Goal: Complete application form

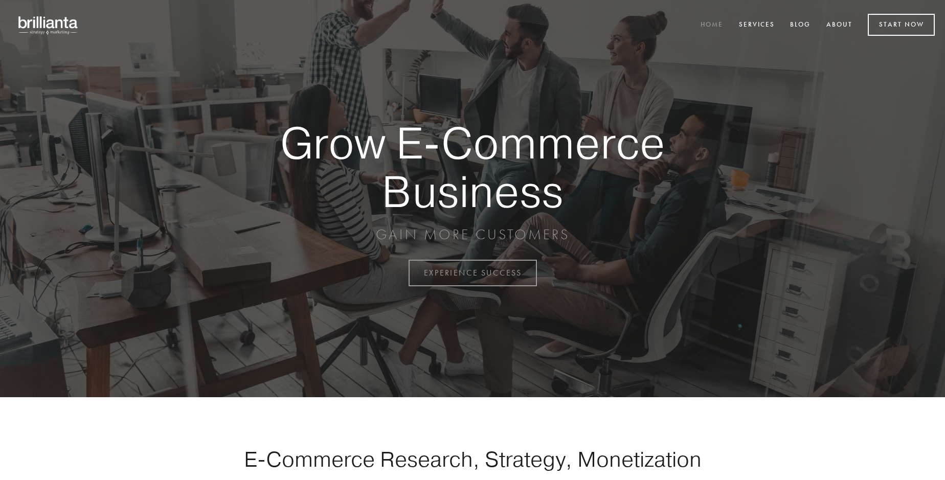
scroll to position [2682, 0]
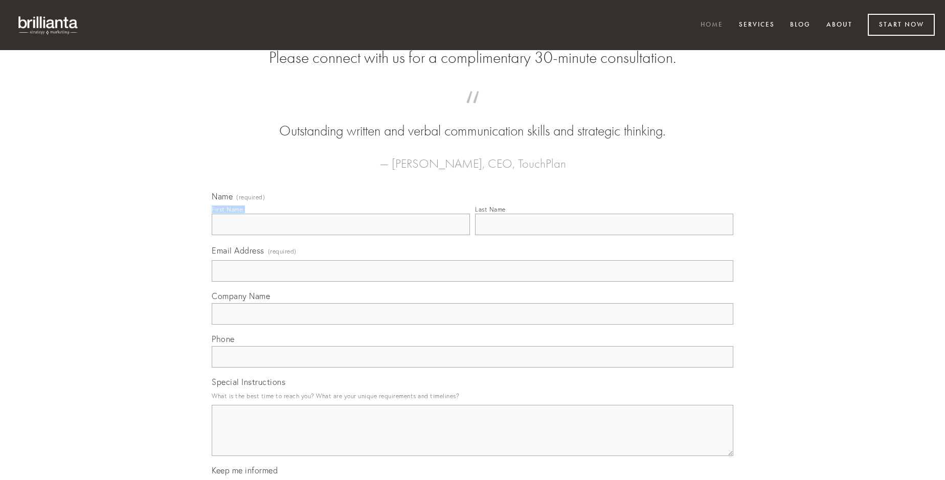
type input "[PERSON_NAME]"
click at [604, 235] on input "Last Name" at bounding box center [604, 224] width 258 height 21
type input "[PERSON_NAME]"
click at [473, 282] on input "Email Address (required)" at bounding box center [473, 270] width 522 height 21
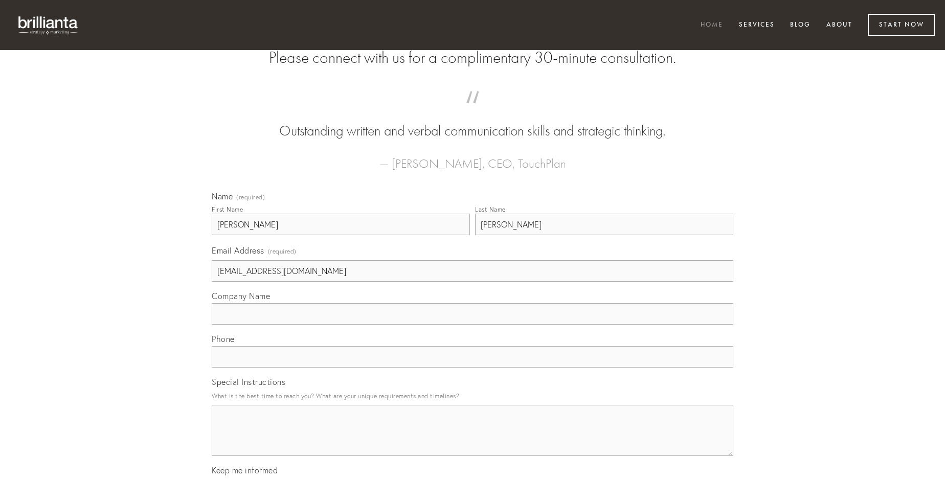
type input "[EMAIL_ADDRESS][DOMAIN_NAME]"
click at [473, 325] on input "Company Name" at bounding box center [473, 313] width 522 height 21
type input "tametsi"
click at [473, 368] on input "text" at bounding box center [473, 356] width 522 height 21
click at [473, 440] on textarea "Special Instructions" at bounding box center [473, 430] width 522 height 51
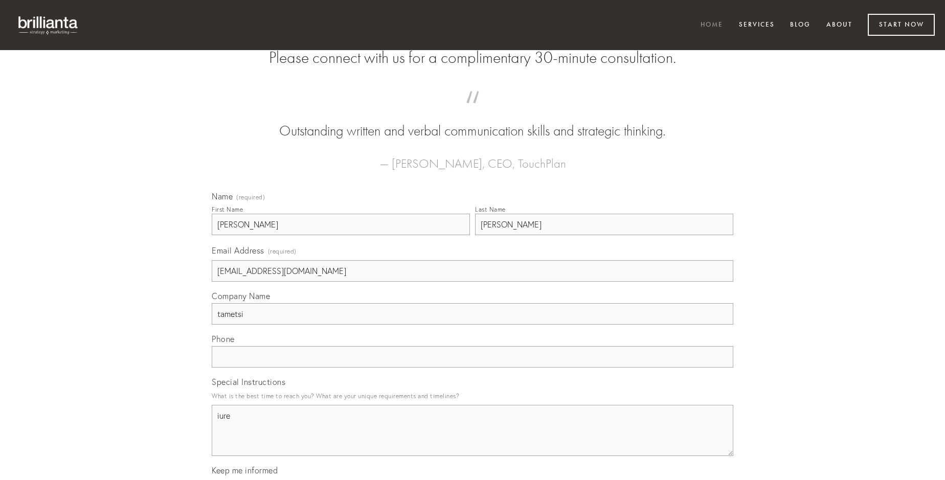
type textarea "iure"
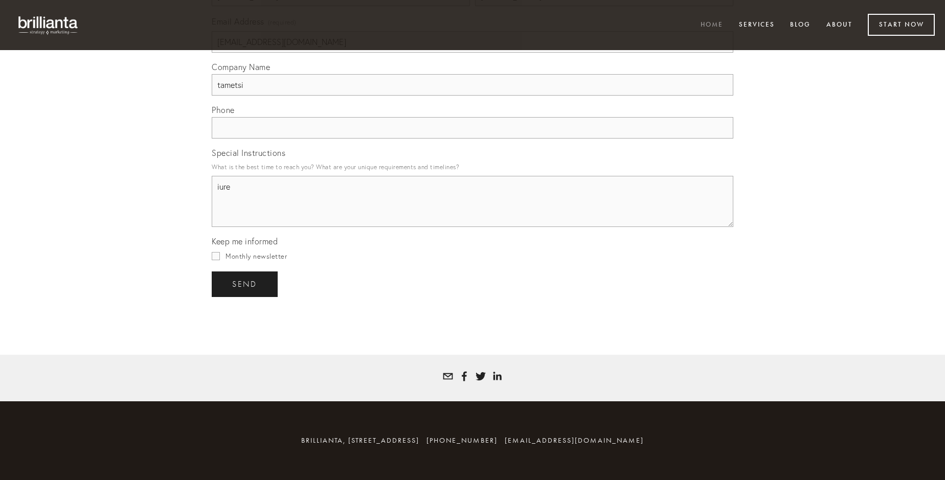
click at [246, 284] on span "send" at bounding box center [244, 284] width 25 height 9
